Goal: Find contact information: Find contact information

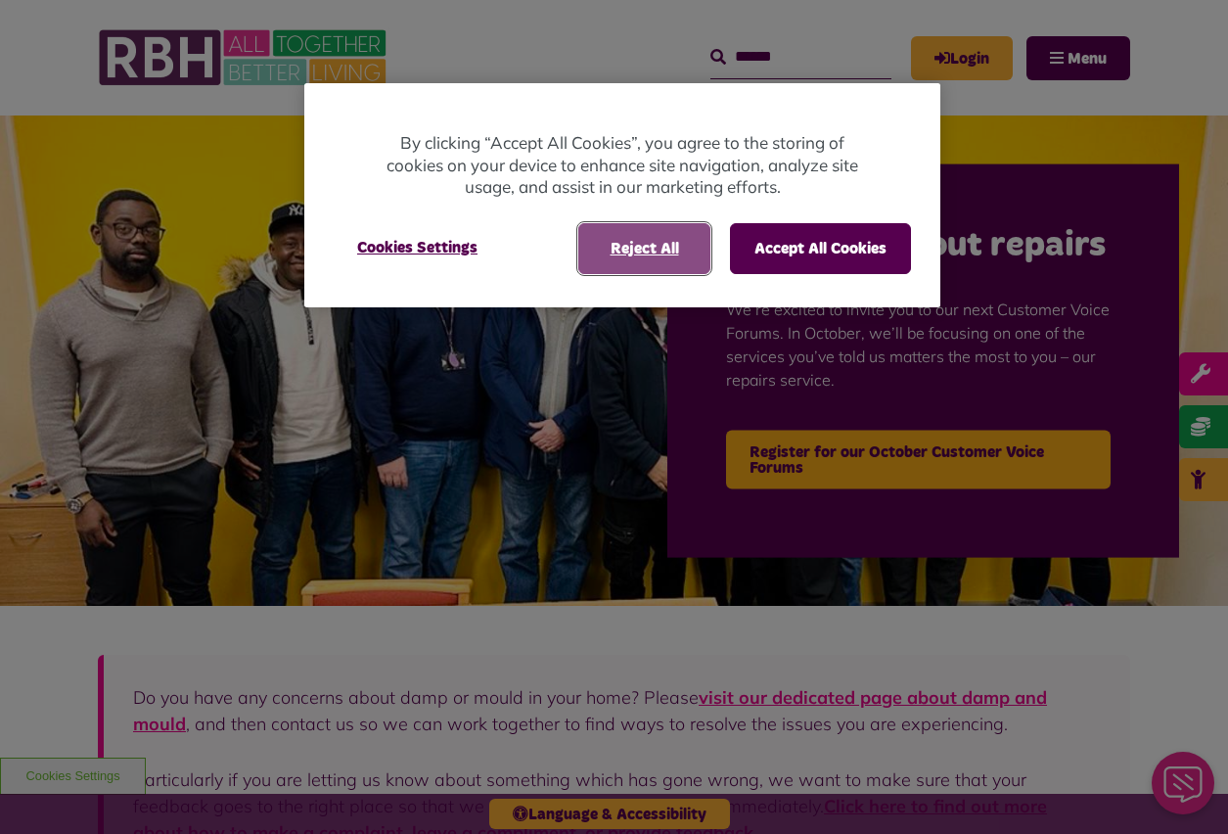
click at [651, 251] on button "Reject All" at bounding box center [644, 248] width 132 height 51
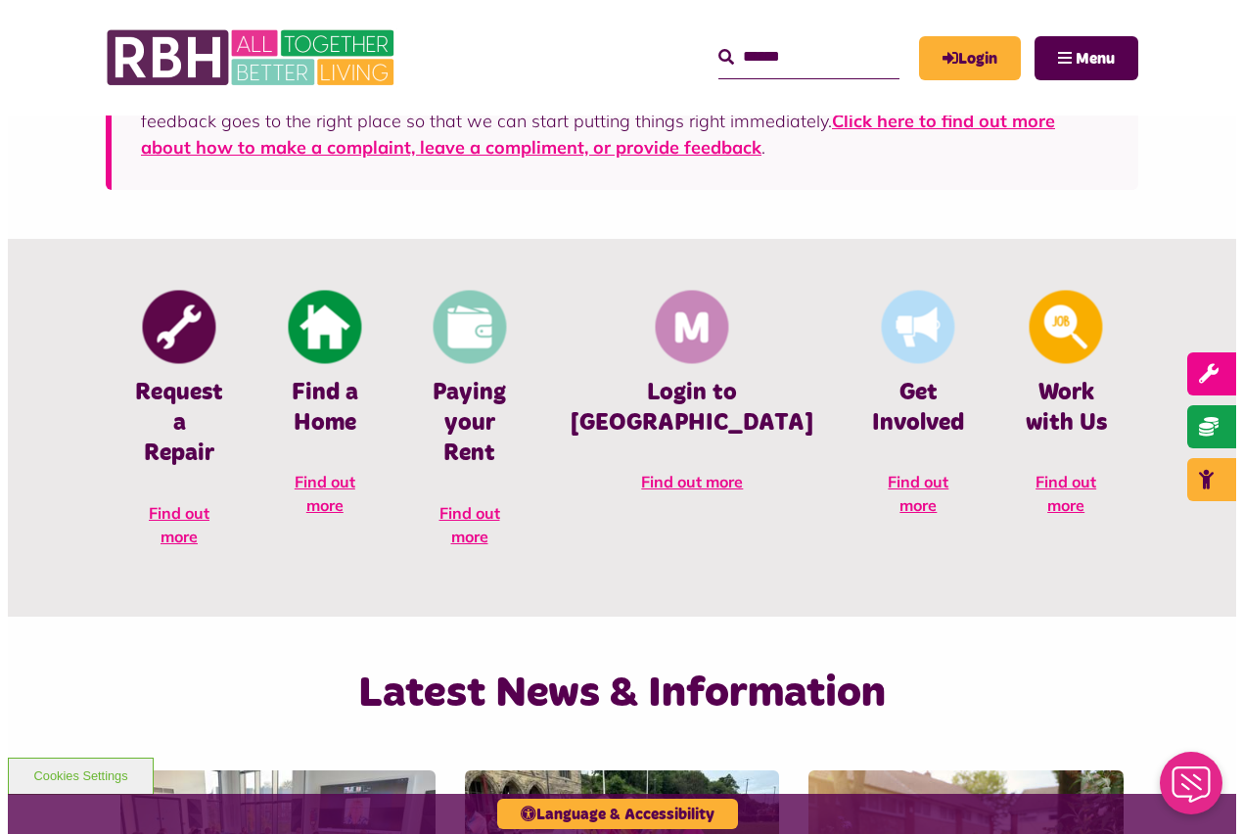
scroll to position [881, 0]
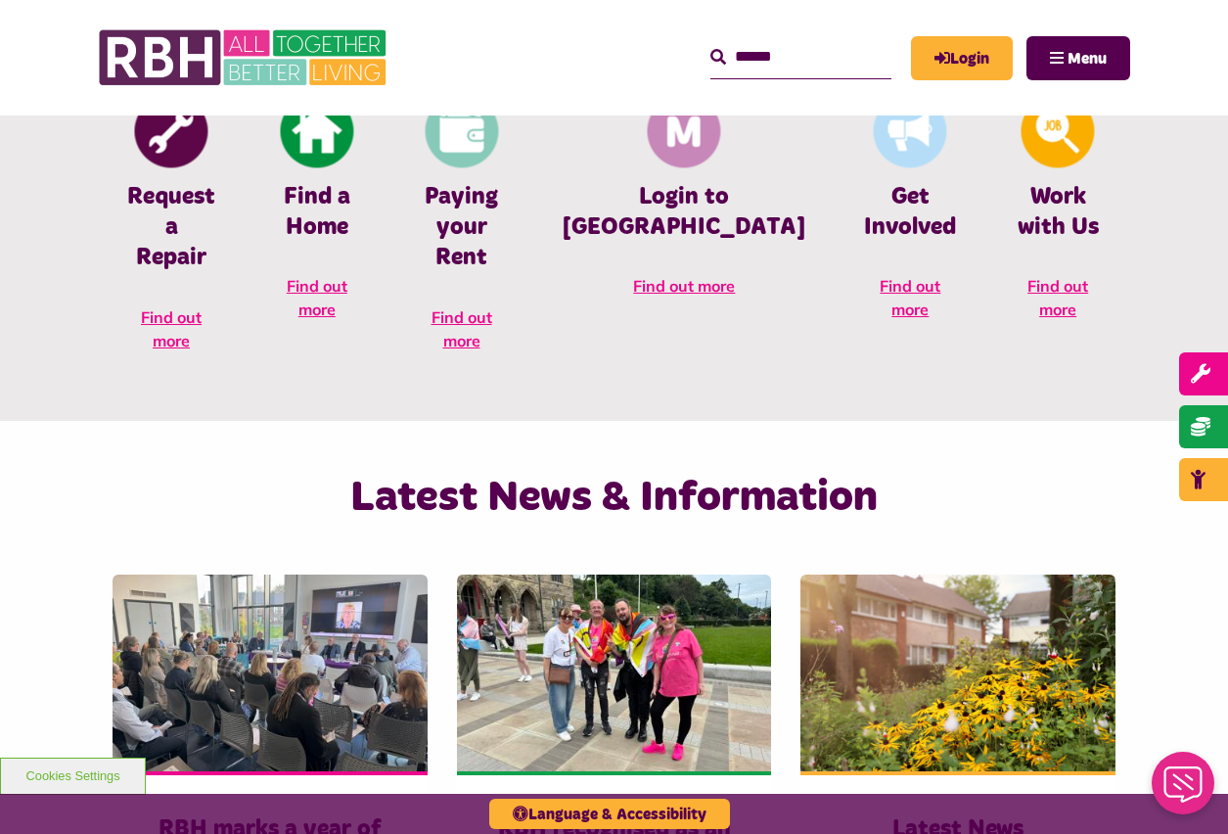
drag, startPoint x: 1100, startPoint y: 86, endPoint x: 1087, endPoint y: 82, distance: 13.3
click at [1091, 84] on div "MyRBH About Us Contact Us Search Menu Search" at bounding box center [769, 58] width 723 height 76
click at [1055, 71] on button "Menu" at bounding box center [1078, 58] width 104 height 44
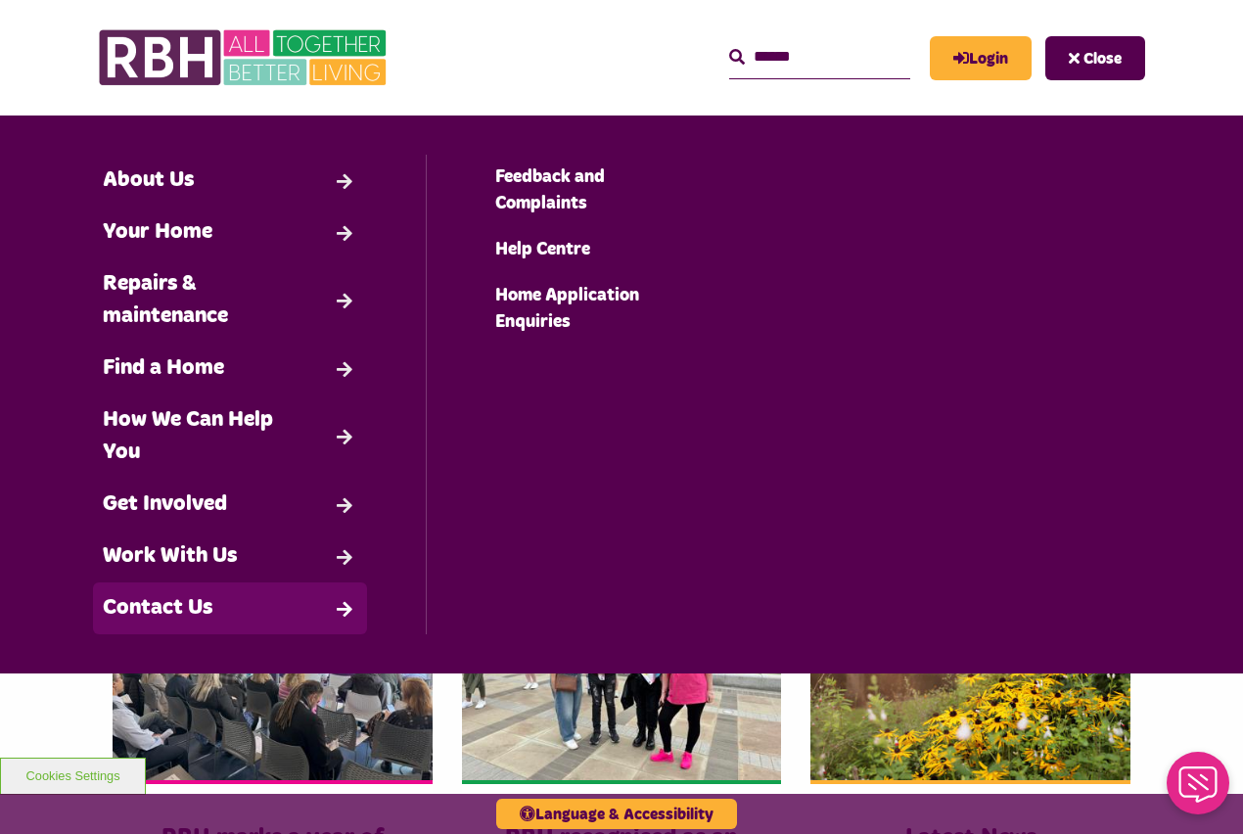
click at [156, 617] on link "Contact Us" at bounding box center [230, 608] width 274 height 52
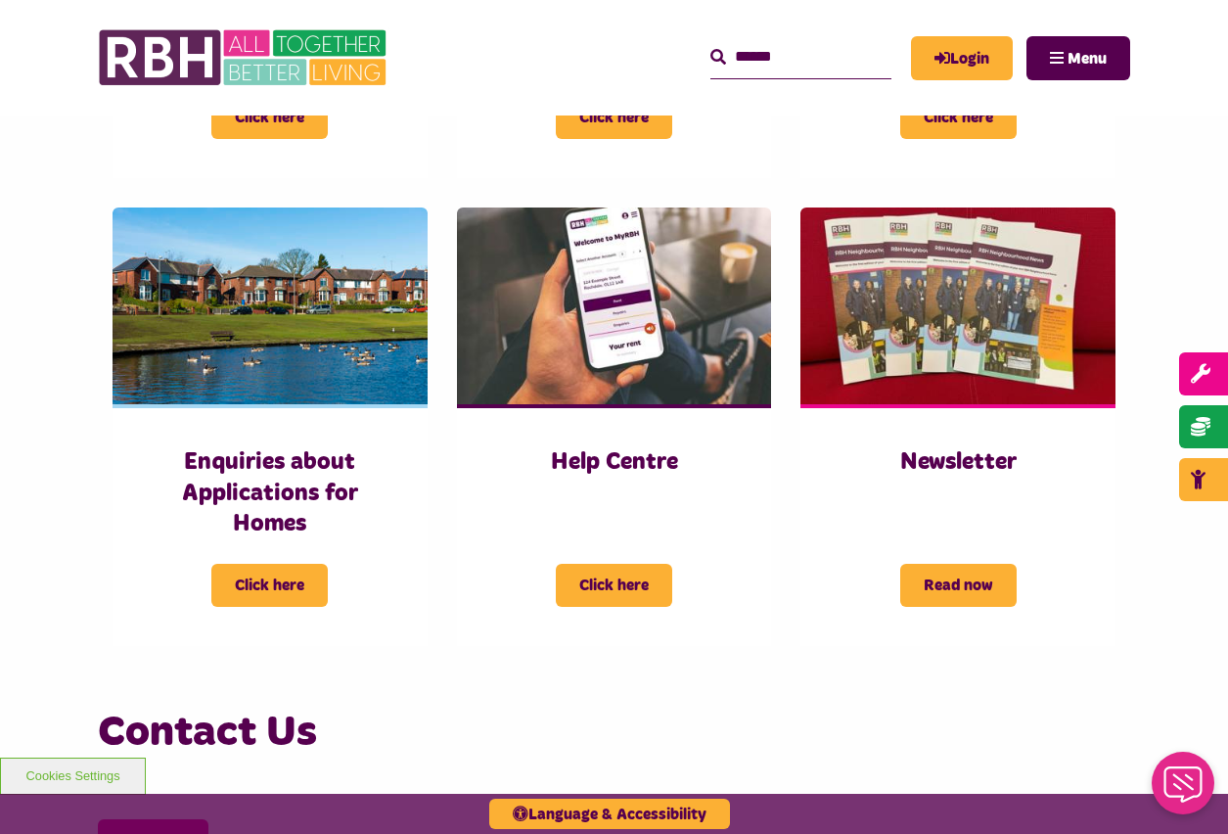
scroll to position [685, 0]
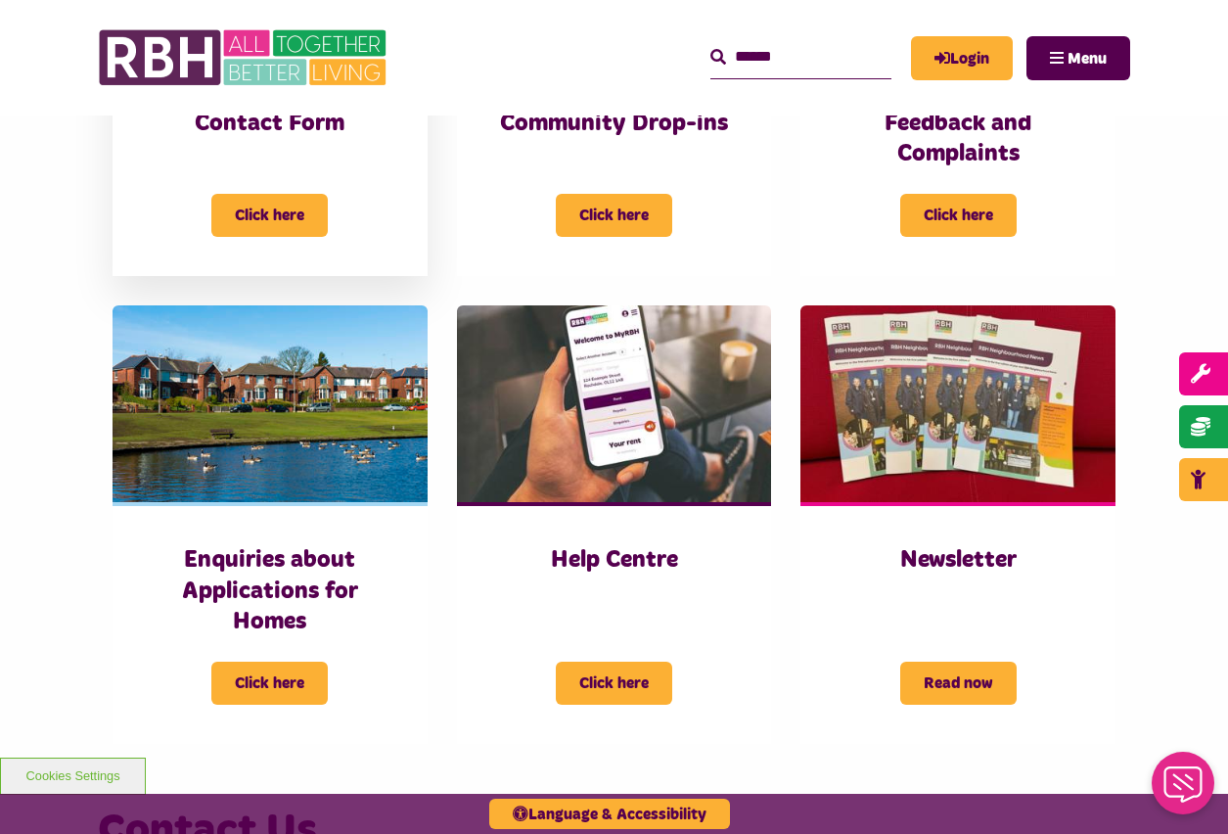
click at [341, 204] on div "Click here" at bounding box center [270, 203] width 237 height 68
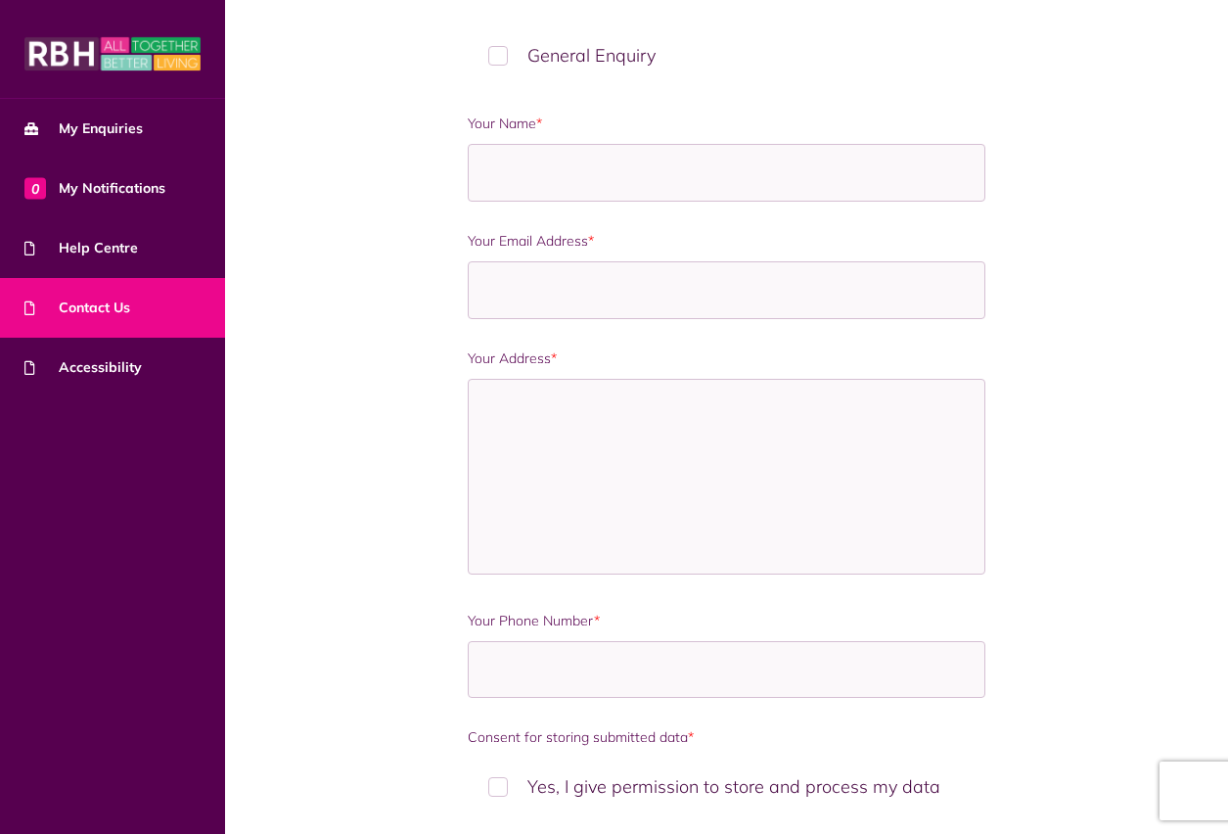
scroll to position [1169, 0]
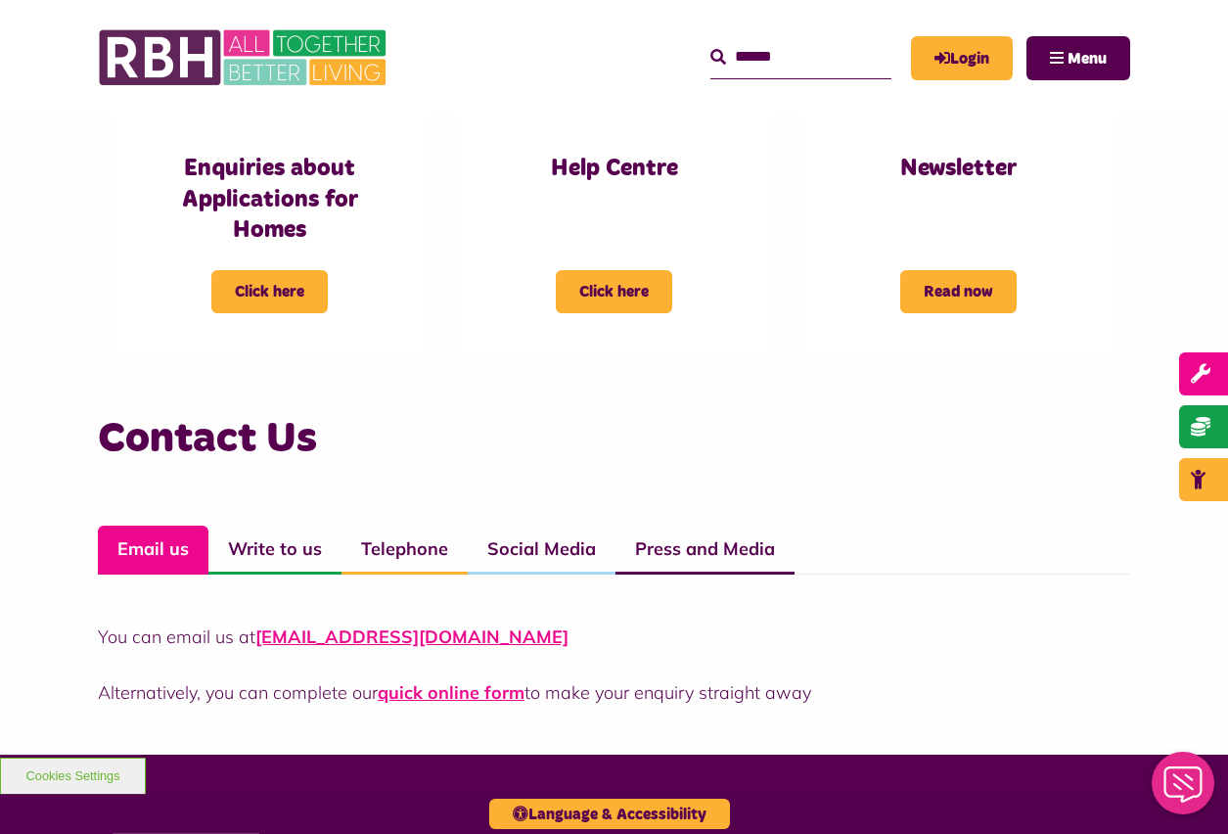
scroll to position [1370, 0]
